Goal: Register for event/course

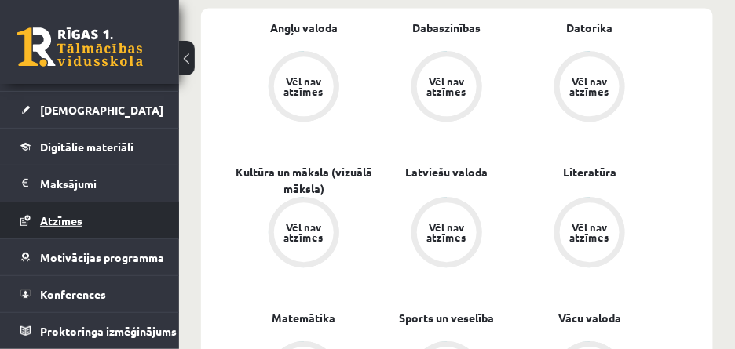
scroll to position [942, 0]
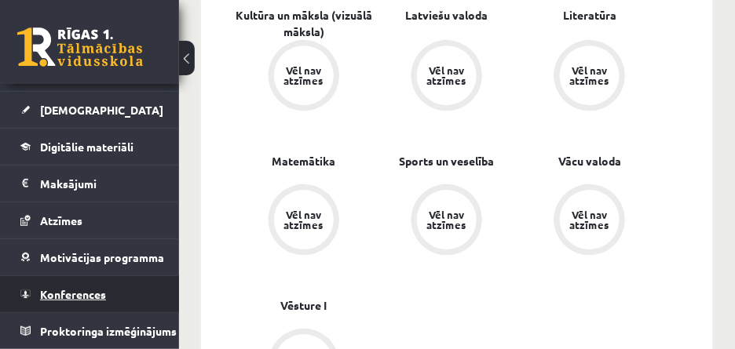
click at [101, 287] on span "Konferences" at bounding box center [73, 294] width 66 height 14
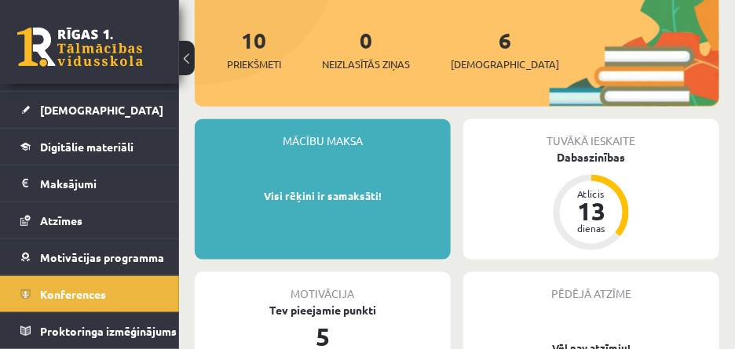
scroll to position [393, 0]
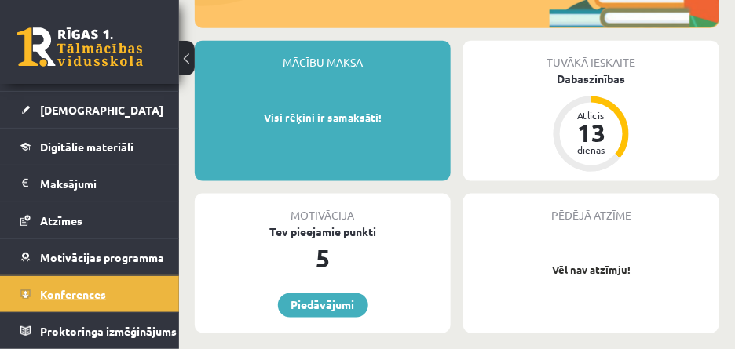
click at [111, 288] on link "Konferences" at bounding box center [89, 294] width 139 height 36
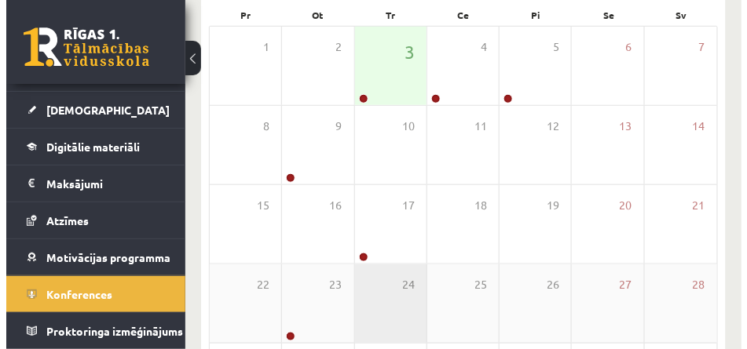
scroll to position [148, 0]
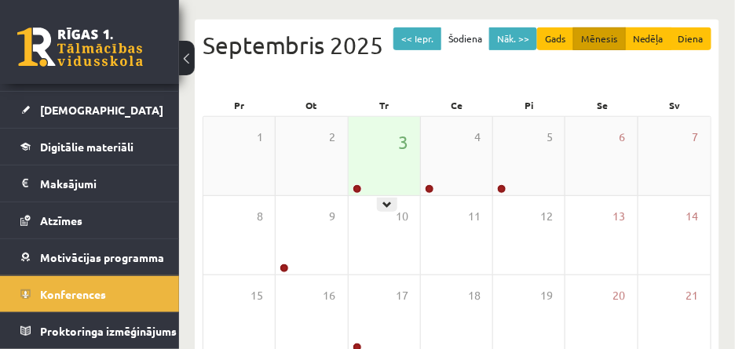
click at [397, 167] on div "3" at bounding box center [384, 156] width 71 height 79
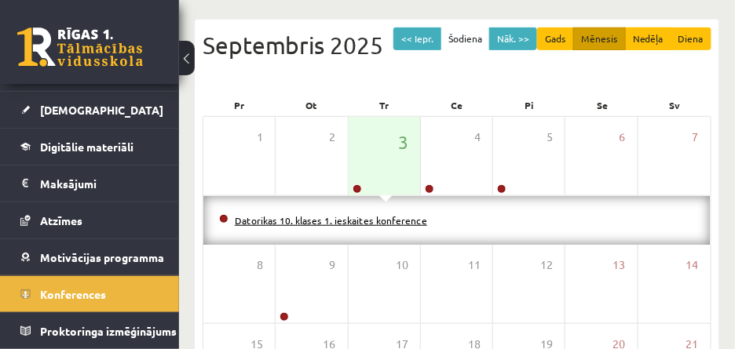
click at [371, 221] on link "Datorikas 10. klases 1. ieskaites konference" at bounding box center [331, 220] width 192 height 13
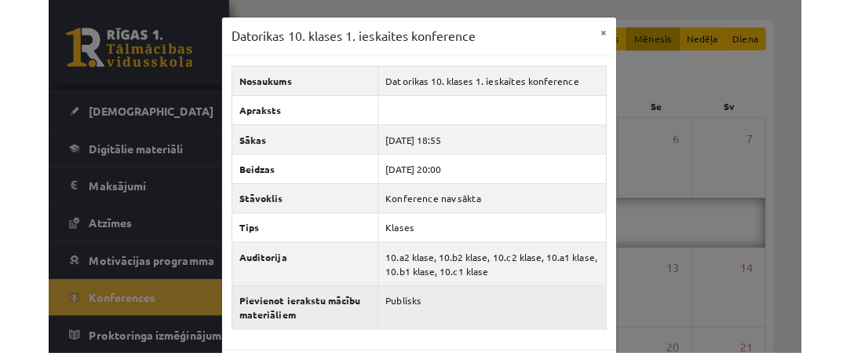
scroll to position [50, 0]
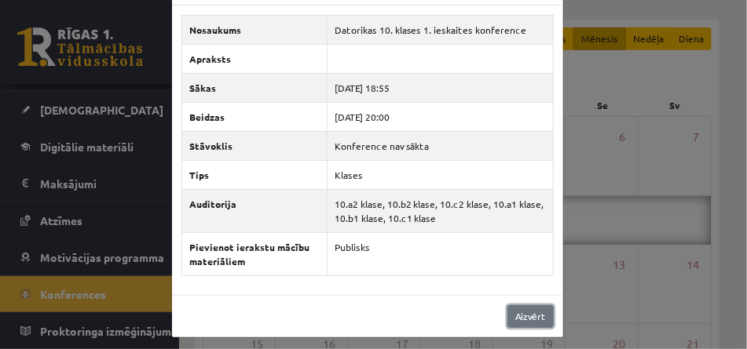
click at [531, 316] on link "Aizvērt" at bounding box center [530, 316] width 46 height 23
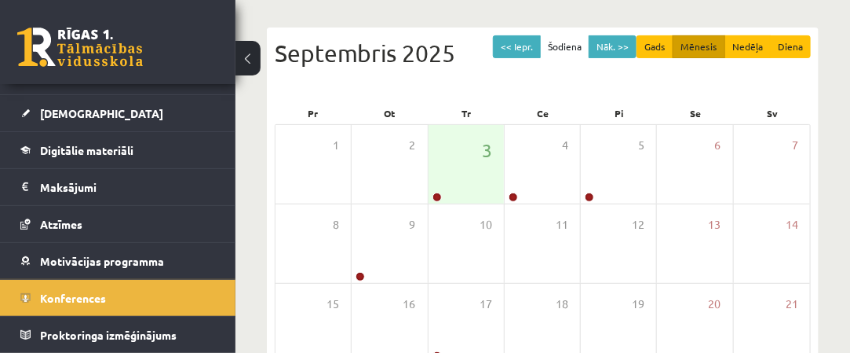
scroll to position [170, 0]
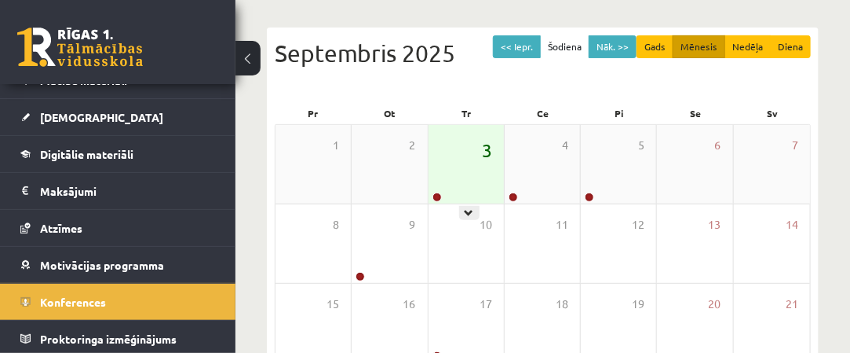
click at [482, 151] on span "3" at bounding box center [487, 150] width 10 height 27
click at [475, 258] on div "<< Iepr. Šodiena Nāk. >> Gads Mēnesis Nedēļa Diena Septembris 2025 Pr Ot Tr Ce …" at bounding box center [543, 298] width 552 height 543
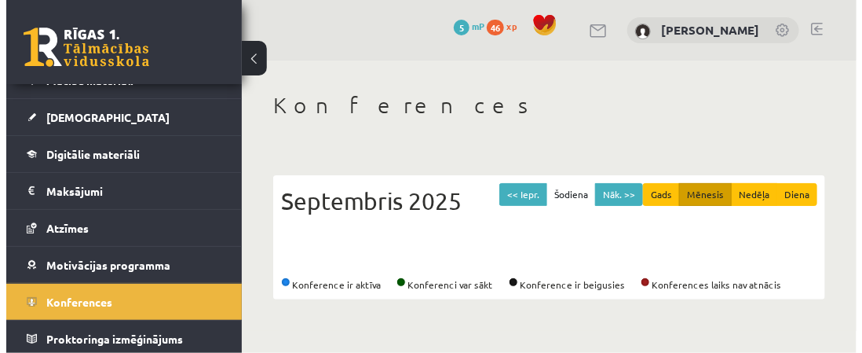
scroll to position [0, 0]
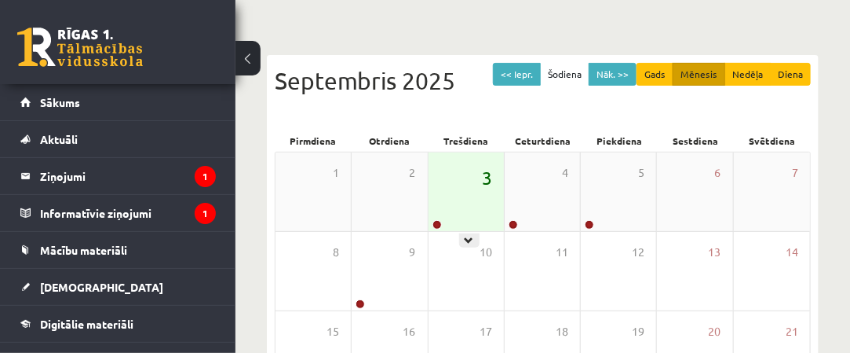
scroll to position [79, 0]
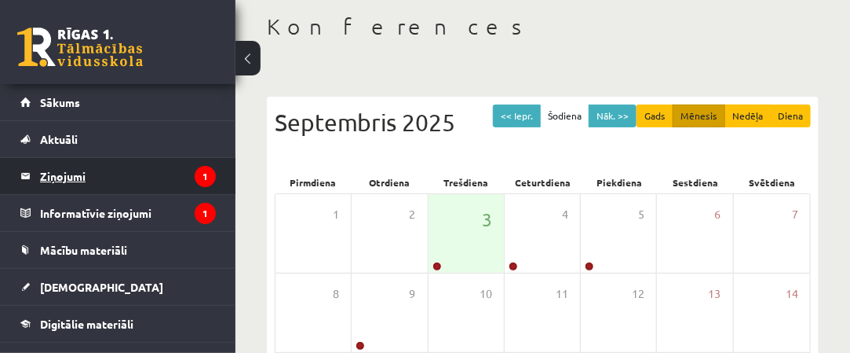
click at [71, 172] on legend "Ziņojumi 1" at bounding box center [128, 176] width 176 height 36
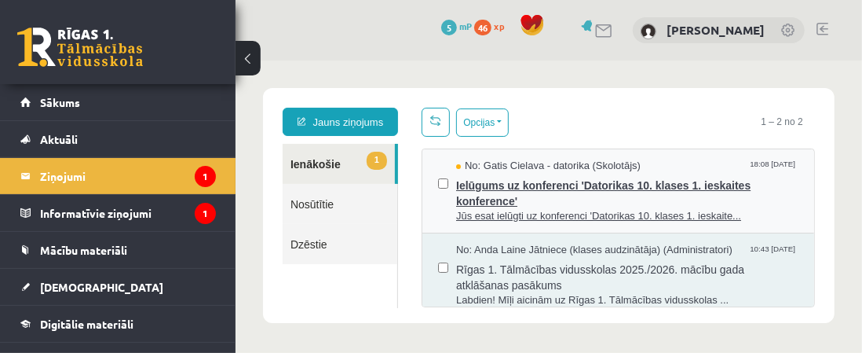
click at [593, 181] on span "Ielūgums uz konferenci 'Datorikas 10. klases 1. ieskaites konference'" at bounding box center [626, 190] width 342 height 35
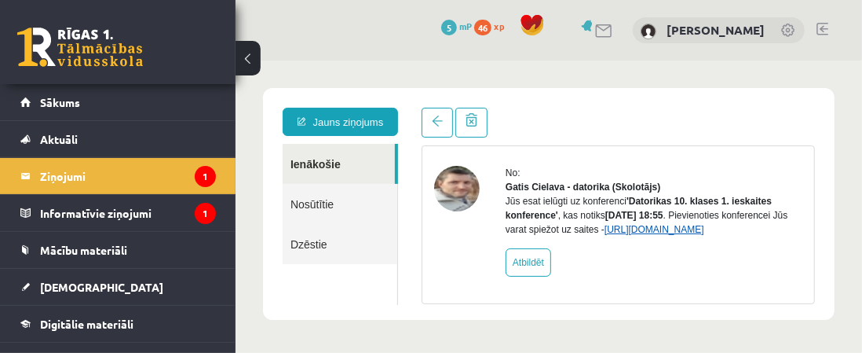
click at [612, 231] on link "https://eskola.r1tv.lv/conferences/4490/join" at bounding box center [654, 228] width 100 height 11
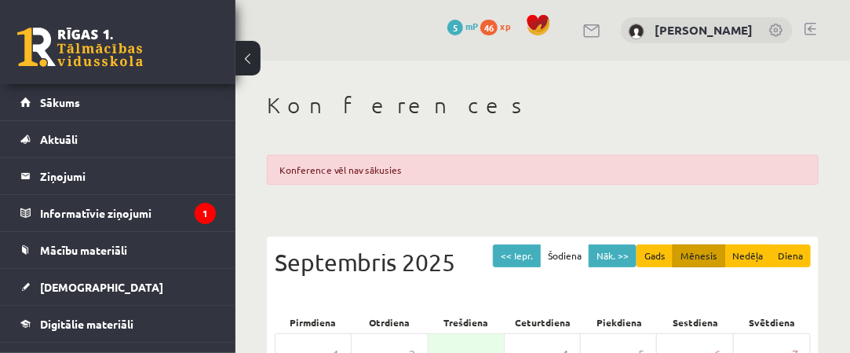
scroll to position [236, 0]
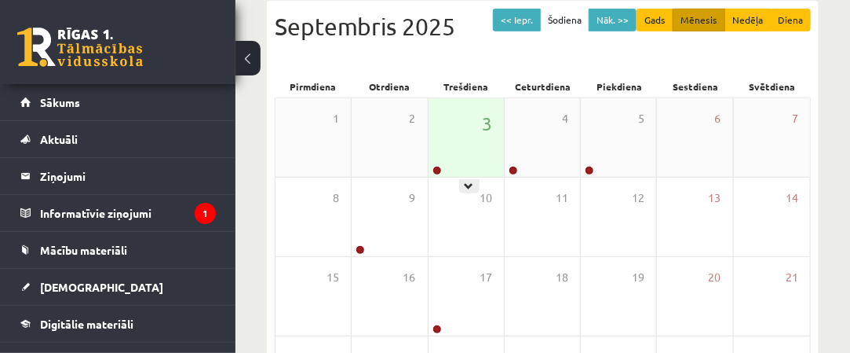
click at [464, 130] on div "3" at bounding box center [466, 137] width 75 height 79
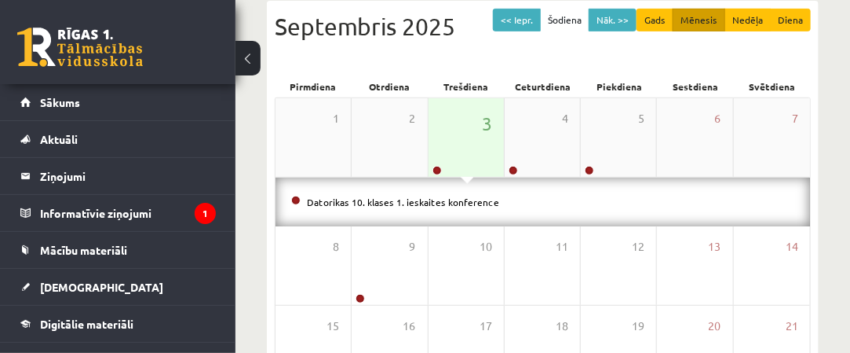
click at [478, 156] on div "3" at bounding box center [466, 137] width 75 height 79
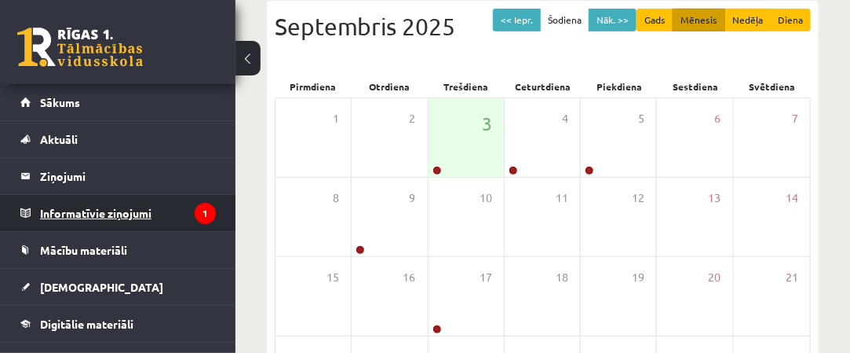
click at [136, 209] on legend "Informatīvie ziņojumi 1" at bounding box center [128, 213] width 176 height 36
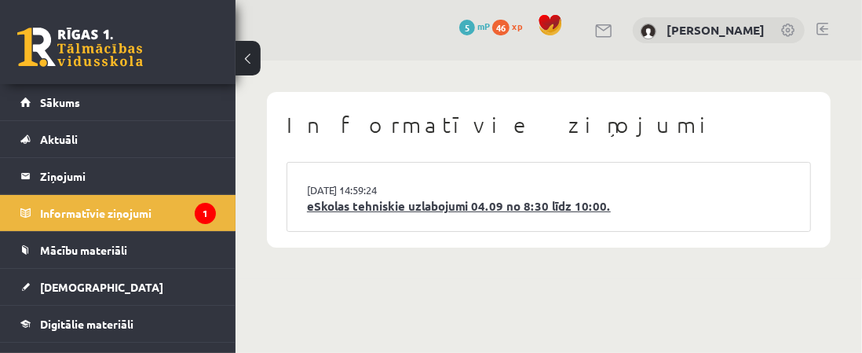
click at [534, 205] on link "eSkolas tehniskie uzlabojumi 04.09 no 8:30 līdz 10:00." at bounding box center [549, 206] width 484 height 18
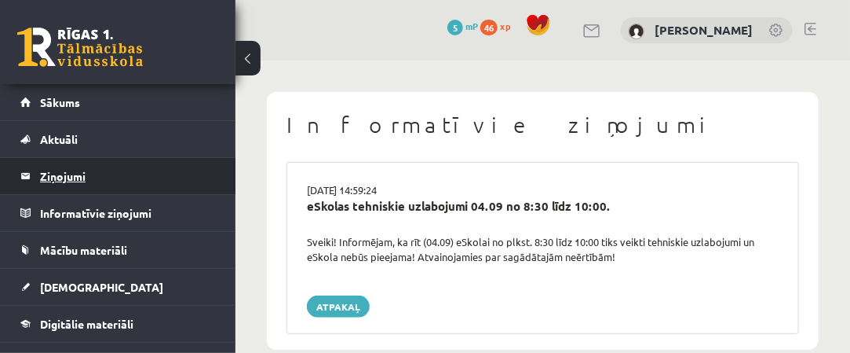
click at [101, 175] on legend "Ziņojumi 0" at bounding box center [128, 176] width 176 height 36
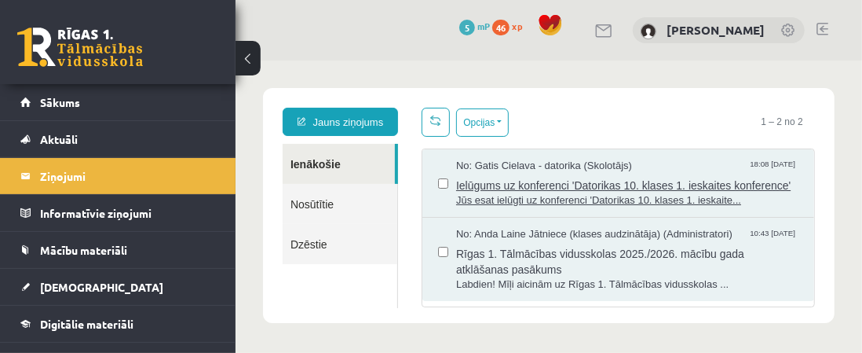
click at [622, 179] on span "Ielūgums uz konferenci 'Datorikas 10. klases 1. ieskaites konference'" at bounding box center [626, 183] width 342 height 20
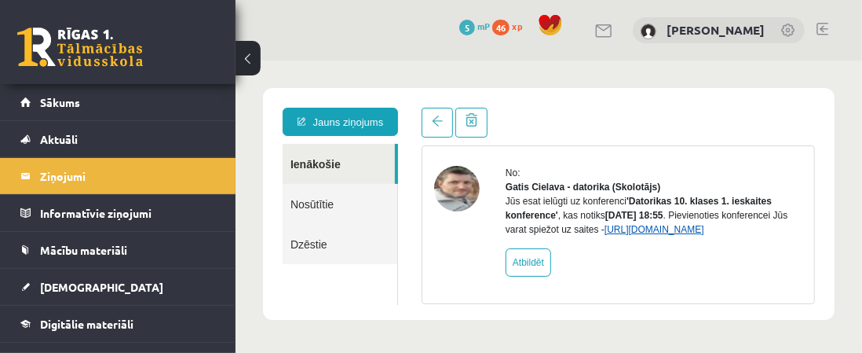
click at [629, 228] on link "https://eskola.r1tv.lv/conferences/4490/join" at bounding box center [654, 228] width 100 height 11
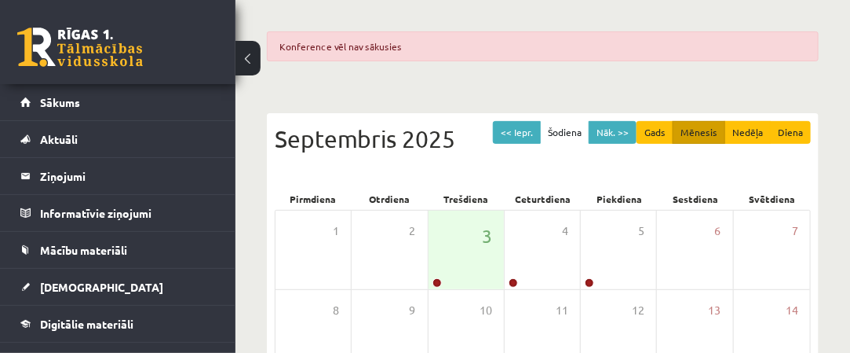
scroll to position [157, 0]
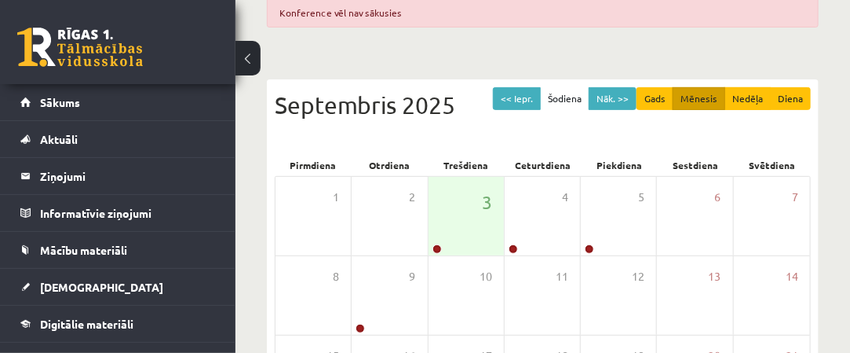
click at [576, 57] on div "Konferences Konference vēl nav sākusies << Iepr. Šodiena Nāk. >> Gads Mēnesis N…" at bounding box center [543, 278] width 615 height 751
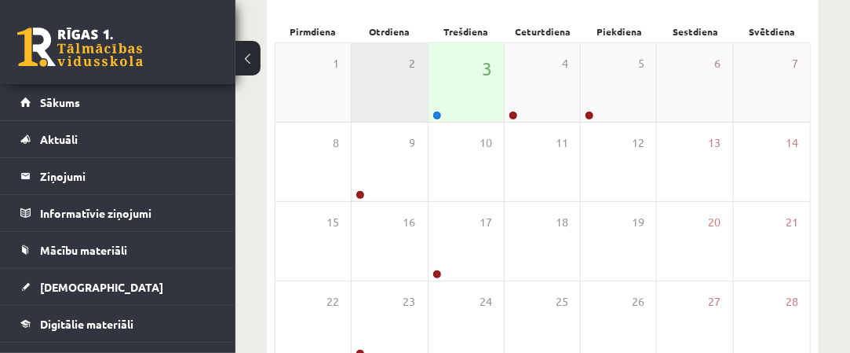
scroll to position [236, 0]
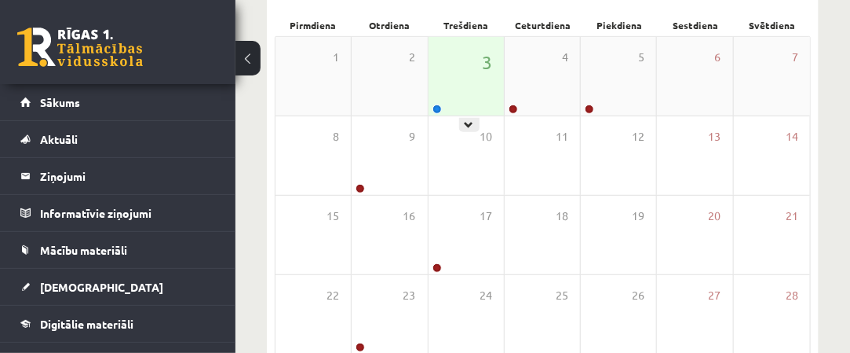
click at [478, 64] on div "3" at bounding box center [466, 76] width 75 height 79
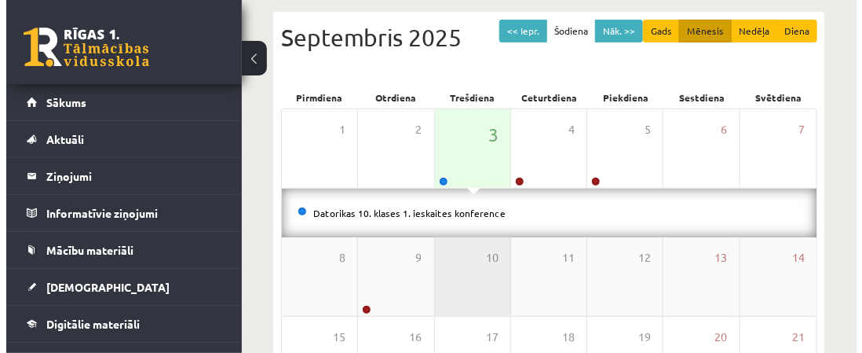
scroll to position [208, 0]
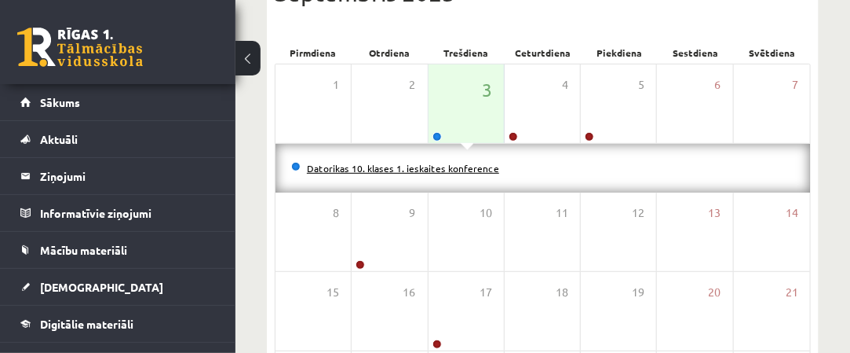
click at [456, 167] on link "Datorikas 10. klases 1. ieskaites konference" at bounding box center [403, 168] width 192 height 13
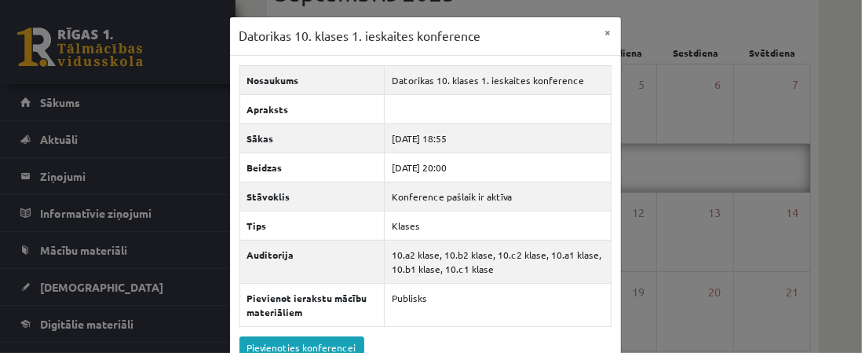
scroll to position [69, 0]
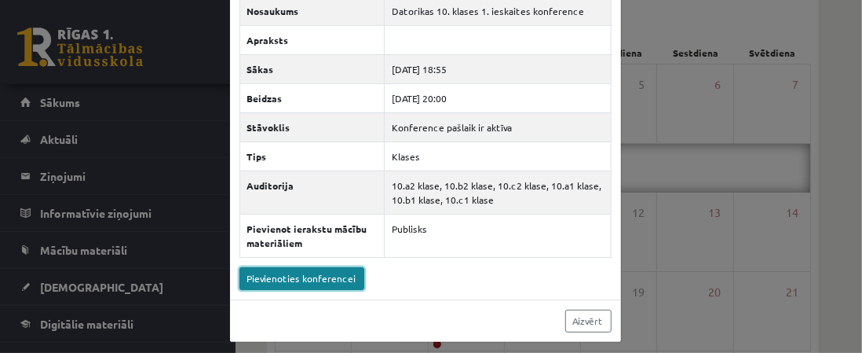
click at [318, 276] on link "Pievienoties konferencei" at bounding box center [301, 278] width 125 height 23
